Goal: Task Accomplishment & Management: Manage account settings

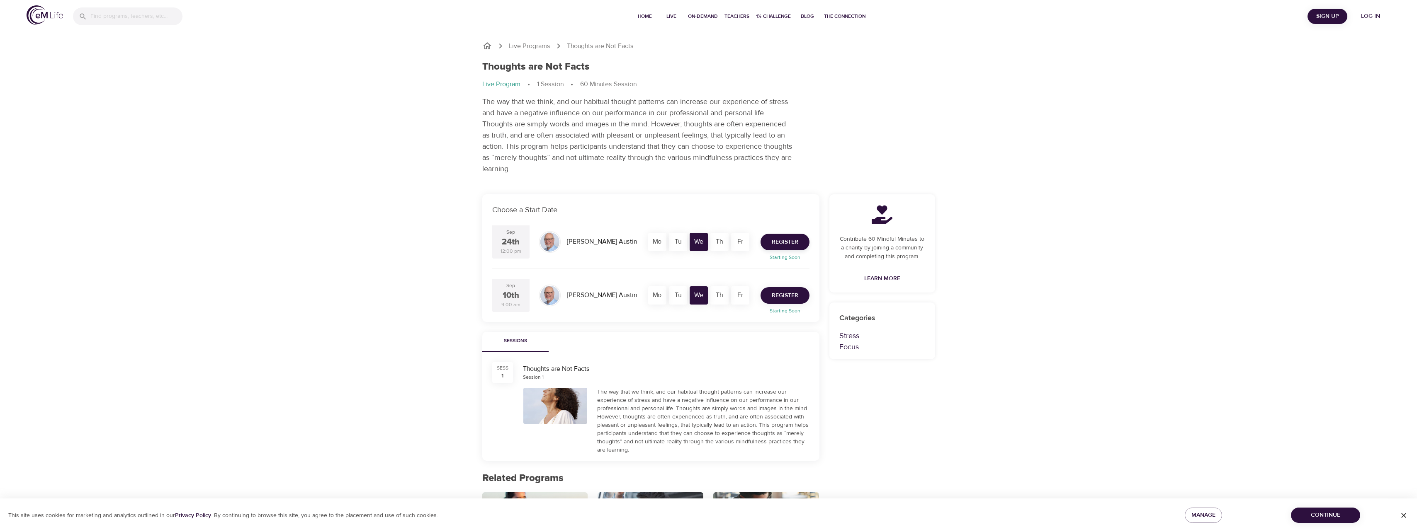
click at [785, 299] on span "Register" at bounding box center [785, 296] width 27 height 10
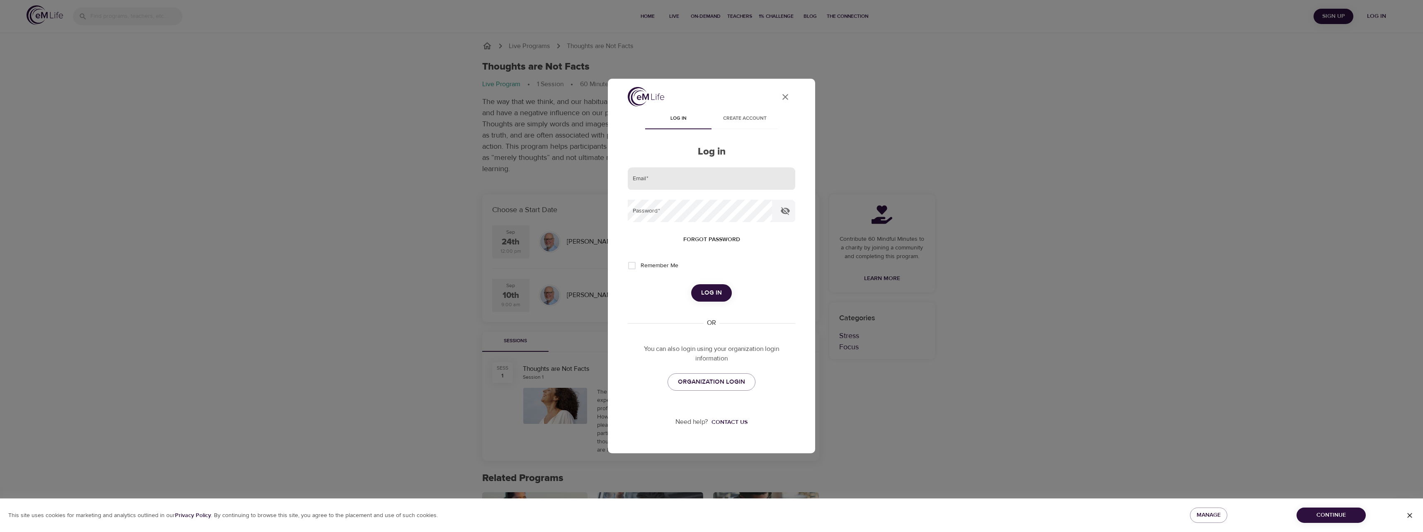
click at [687, 190] on input "email" at bounding box center [712, 179] width 168 height 22
type input "[PERSON_NAME][EMAIL_ADDRESS][PERSON_NAME][DOMAIN_NAME]"
click at [712, 383] on span "ORGANIZATION LOGIN" at bounding box center [711, 382] width 67 height 11
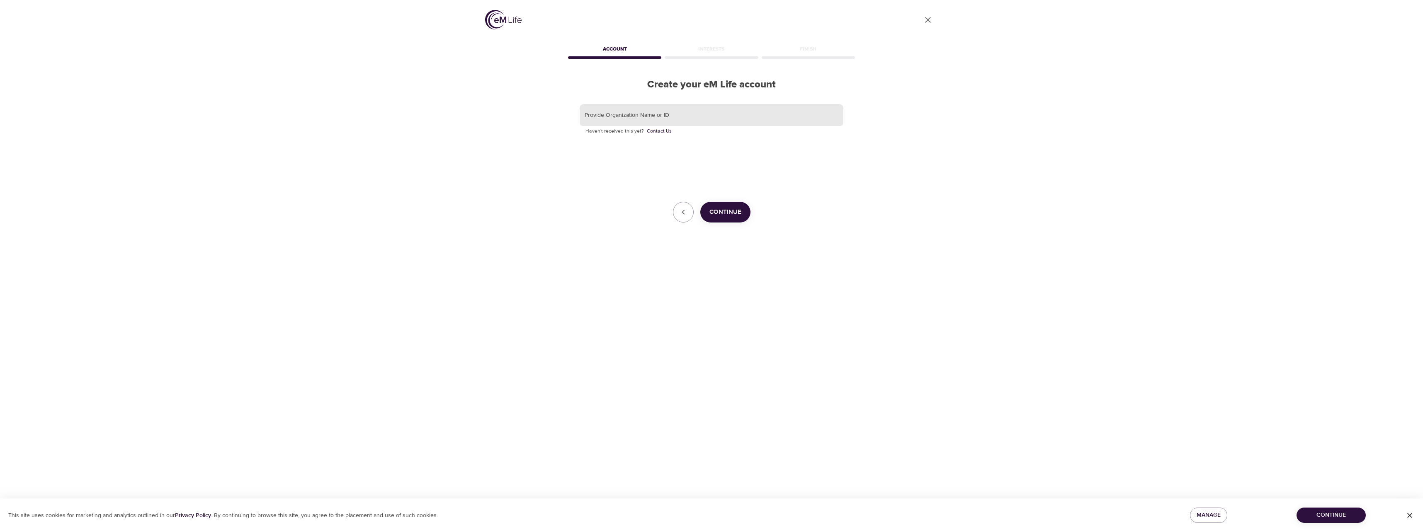
click at [695, 119] on input "text" at bounding box center [712, 115] width 264 height 22
type input "T-Mobile"
click at [722, 212] on span "Continue" at bounding box center [726, 212] width 32 height 11
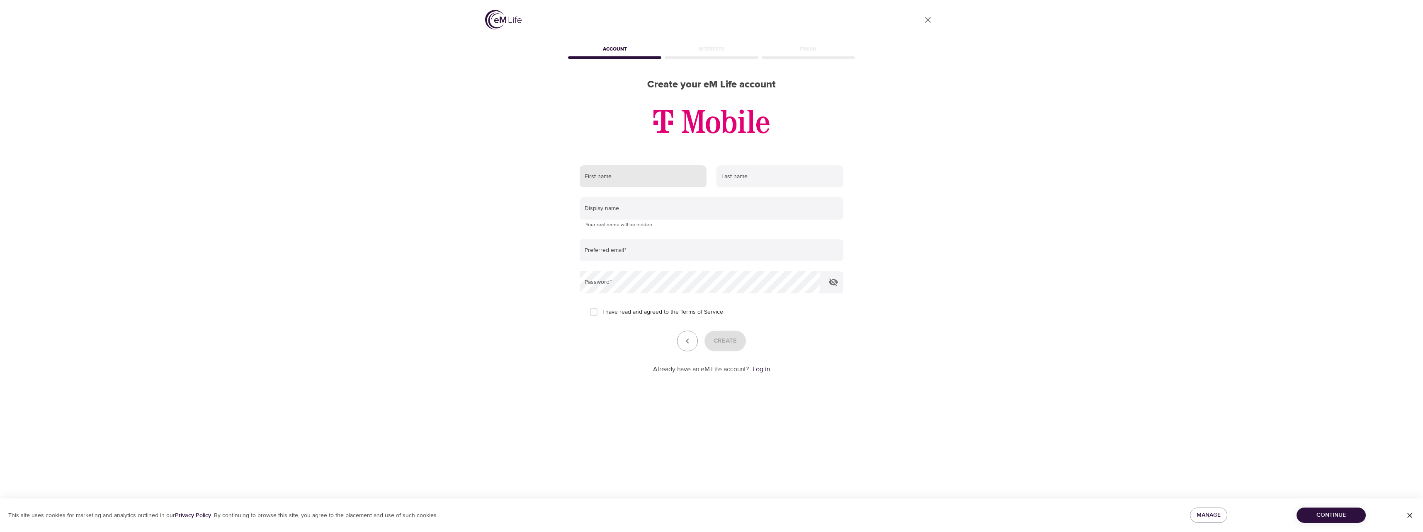
click at [662, 175] on input "text" at bounding box center [643, 176] width 127 height 22
type input "Leah"
type input "Hall"
type input "[PERSON_NAME][EMAIL_ADDRESS][PERSON_NAME][DOMAIN_NAME]"
click at [646, 207] on input "text" at bounding box center [712, 208] width 264 height 22
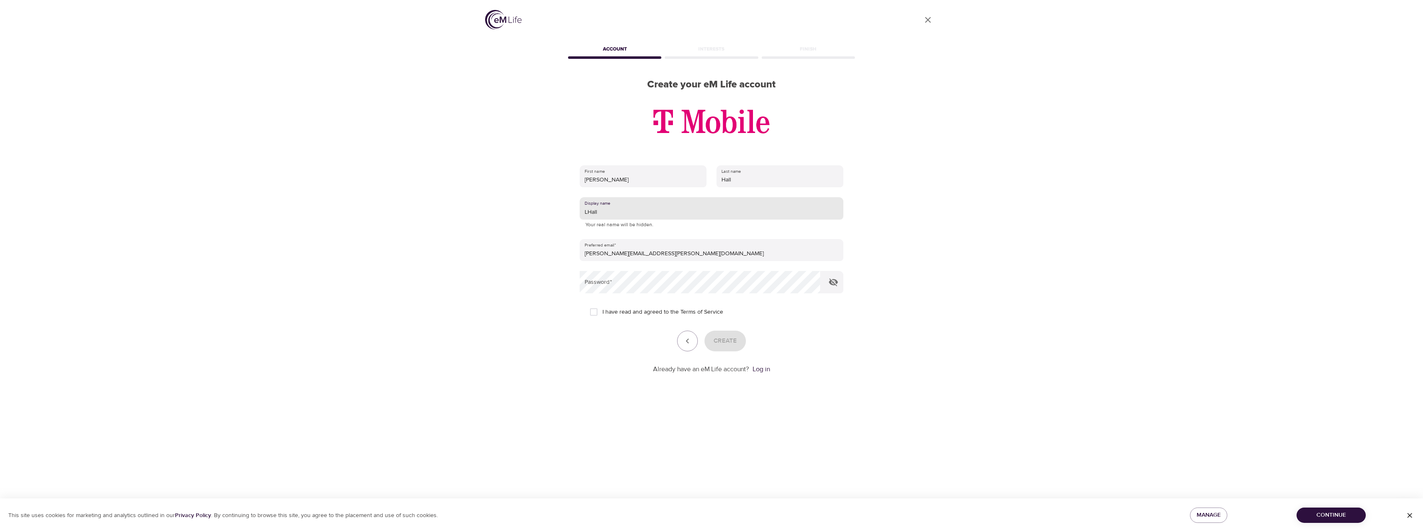
type input "LHall"
click at [594, 311] on input "I have read and agreed to the Terms of Service" at bounding box center [593, 312] width 17 height 17
checkbox input "true"
click at [730, 336] on span "Create" at bounding box center [725, 341] width 23 height 11
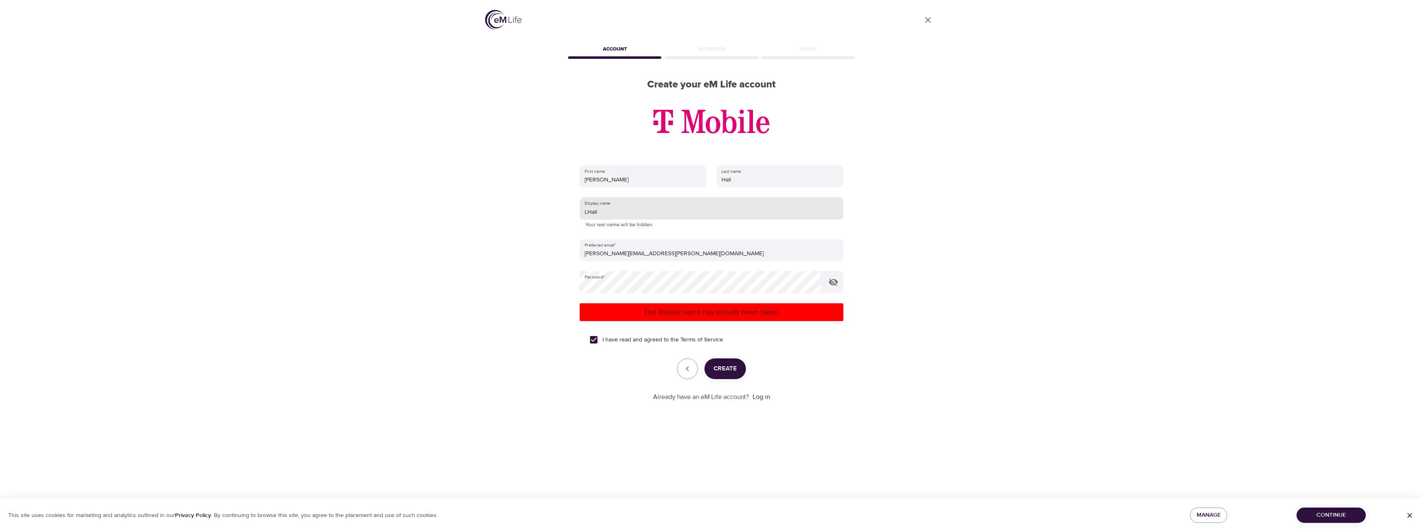
click at [617, 212] on input "LHall" at bounding box center [712, 208] width 264 height 22
drag, startPoint x: 633, startPoint y: 212, endPoint x: 337, endPoint y: 206, distance: 296.6
click at [339, 208] on div "User Profile Account Interests Finish Create your eM Life account First name Le…" at bounding box center [711, 266] width 1423 height 532
type input "LeahHall"
click at [730, 371] on span "Create" at bounding box center [725, 369] width 23 height 11
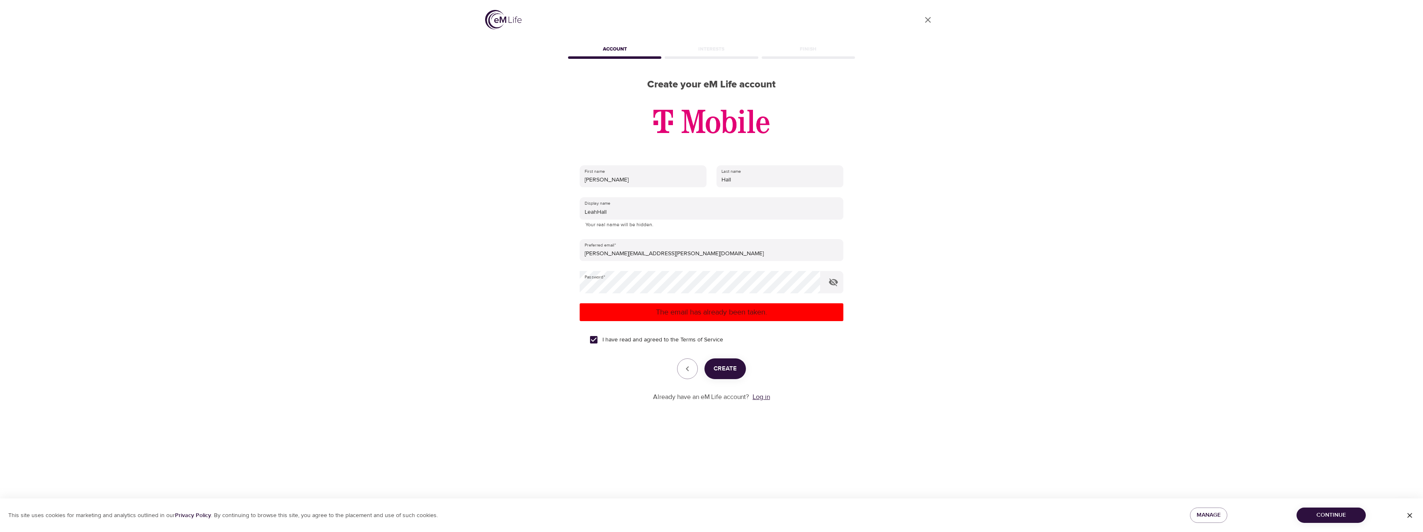
click at [763, 398] on link "Log in" at bounding box center [761, 397] width 17 height 8
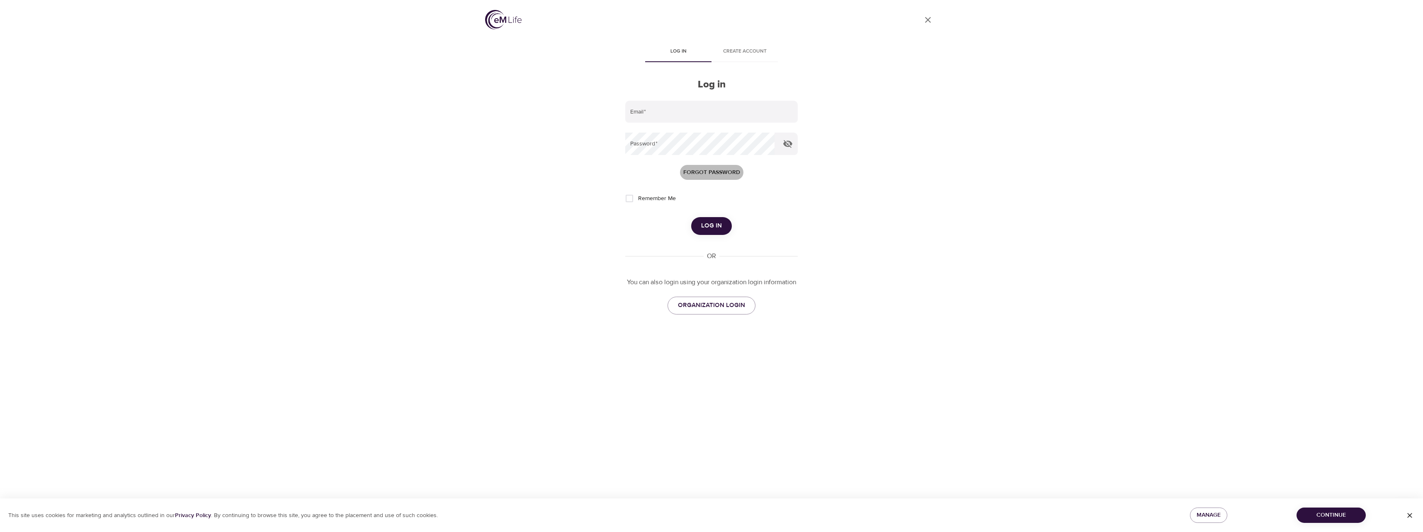
click at [702, 175] on span "Forgot password" at bounding box center [711, 173] width 57 height 10
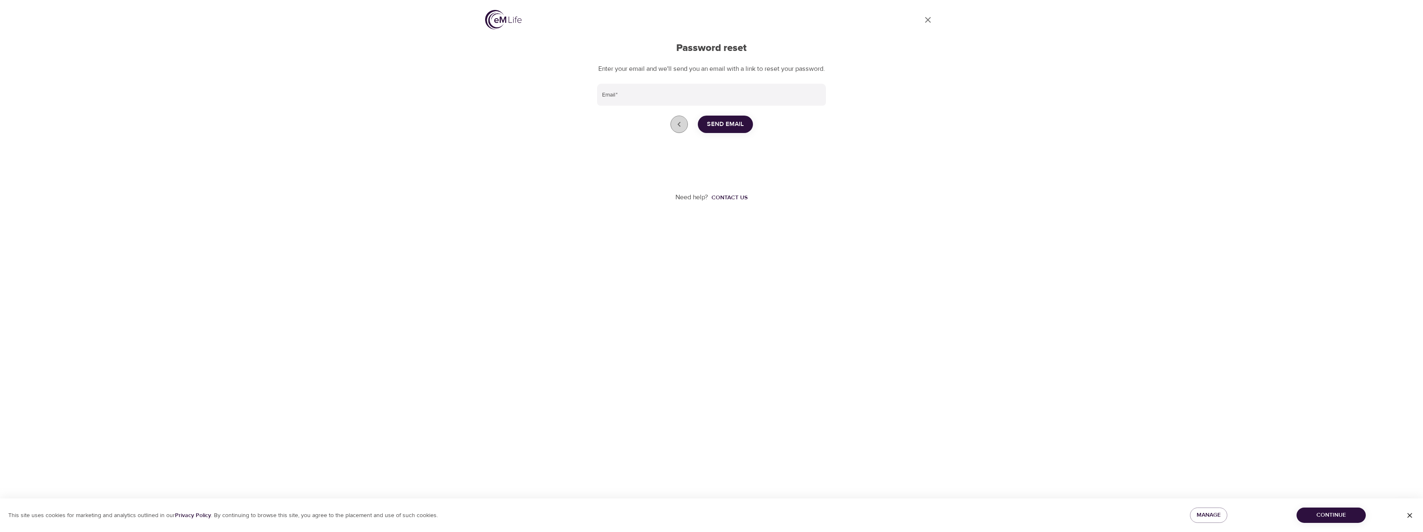
click at [674, 130] on link "Go back to login" at bounding box center [679, 124] width 17 height 17
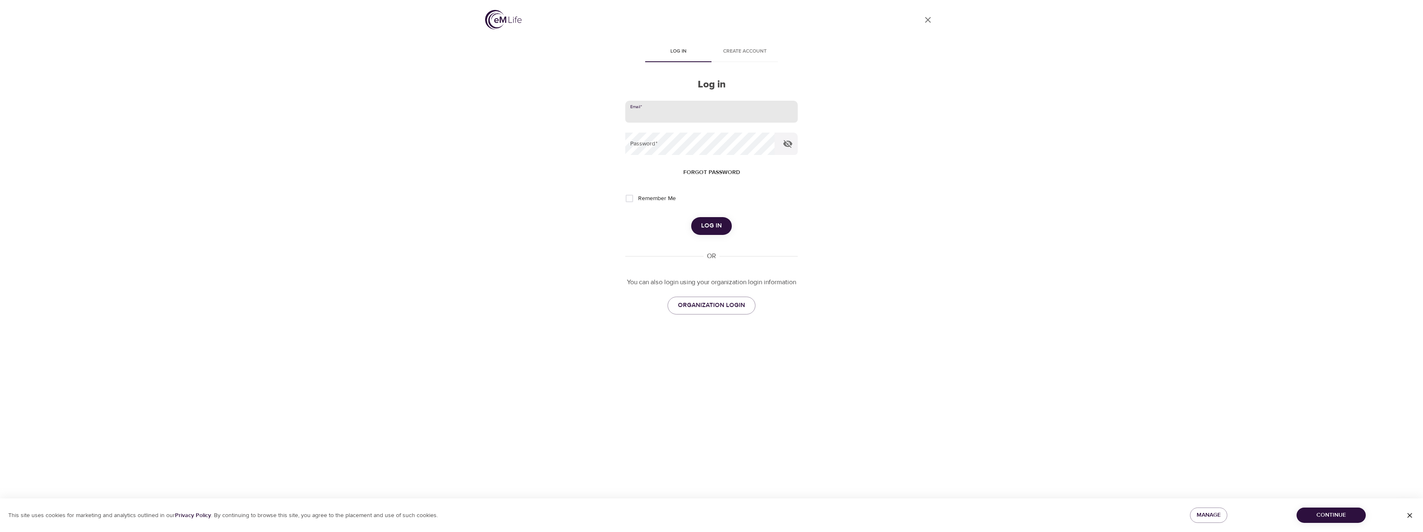
click at [662, 116] on input "email" at bounding box center [711, 112] width 173 height 22
type input "[PERSON_NAME][EMAIL_ADDRESS][PERSON_NAME][DOMAIN_NAME]"
click at [691, 217] on button "Log in" at bounding box center [711, 225] width 41 height 17
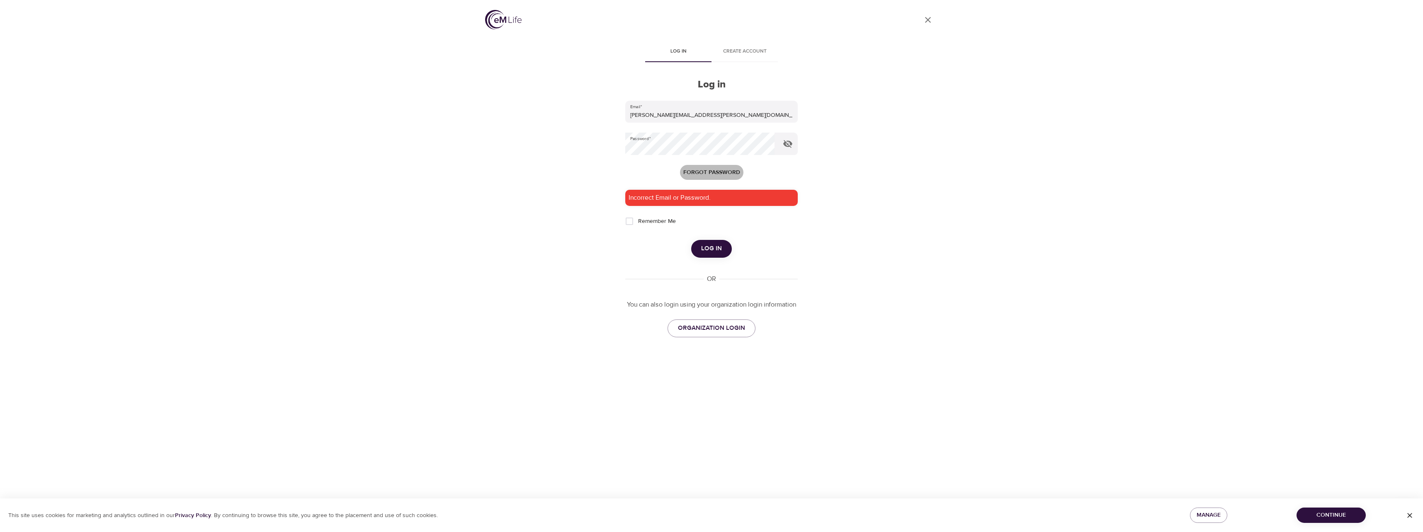
click at [722, 171] on span "Forgot password" at bounding box center [711, 173] width 57 height 10
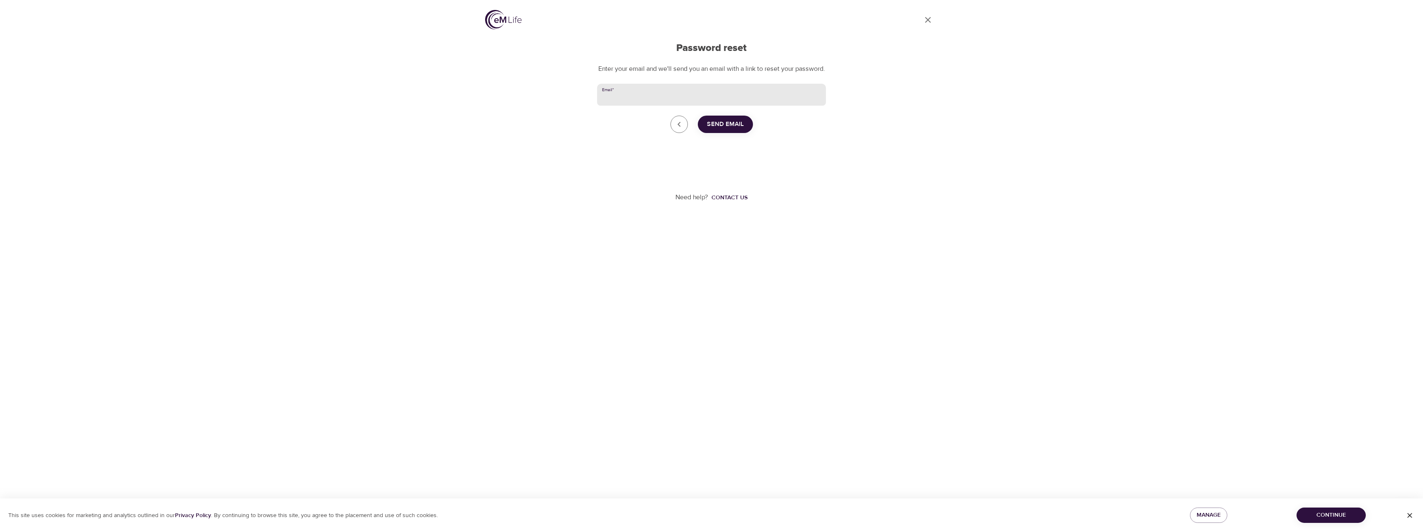
click at [691, 106] on input "Email   *" at bounding box center [711, 95] width 229 height 22
type input "[PERSON_NAME][EMAIL_ADDRESS][PERSON_NAME][DOMAIN_NAME]"
click at [728, 130] on span "Send Email" at bounding box center [725, 124] width 37 height 11
